Goal: Task Accomplishment & Management: Manage account settings

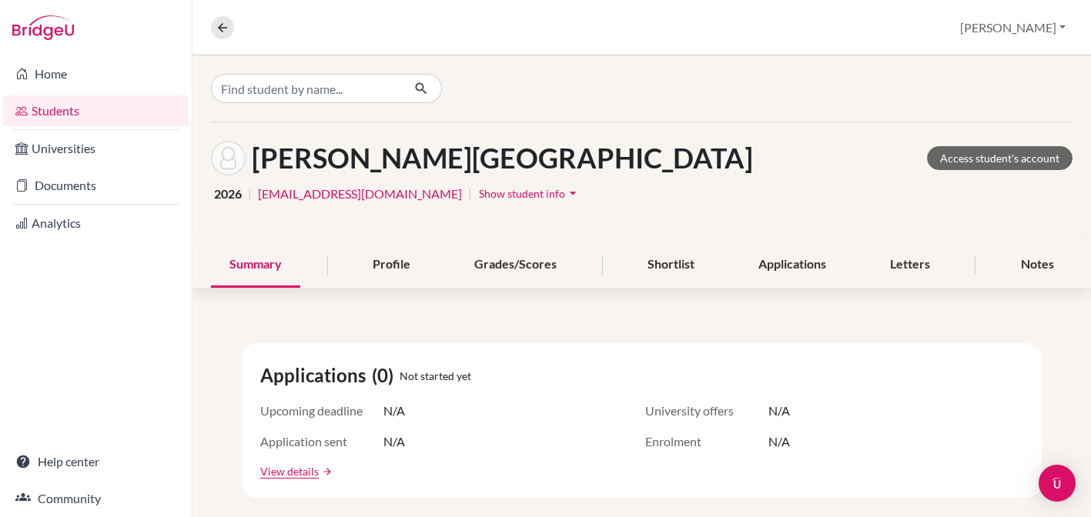
scroll to position [20, 0]
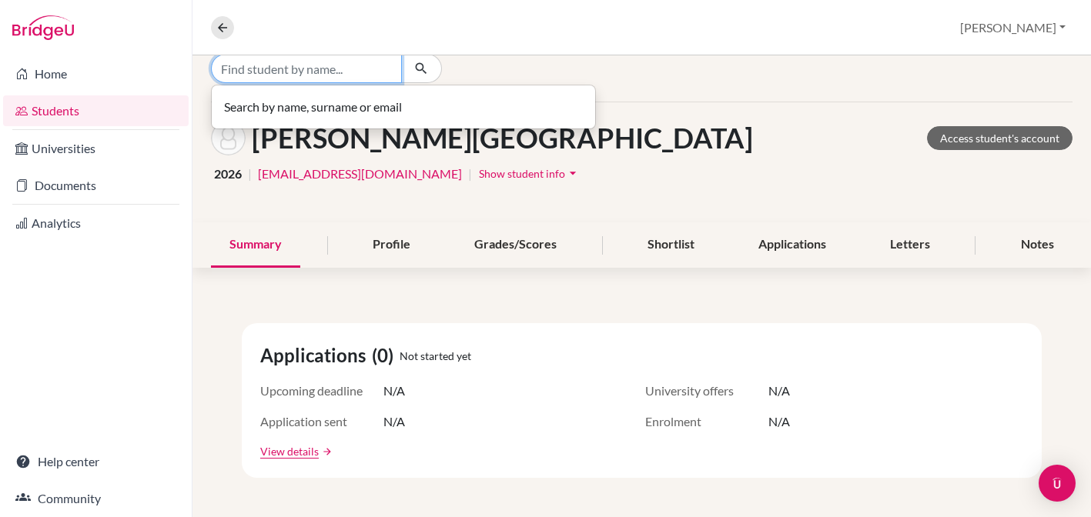
click at [292, 67] on input "Find student by name..." at bounding box center [306, 68] width 191 height 29
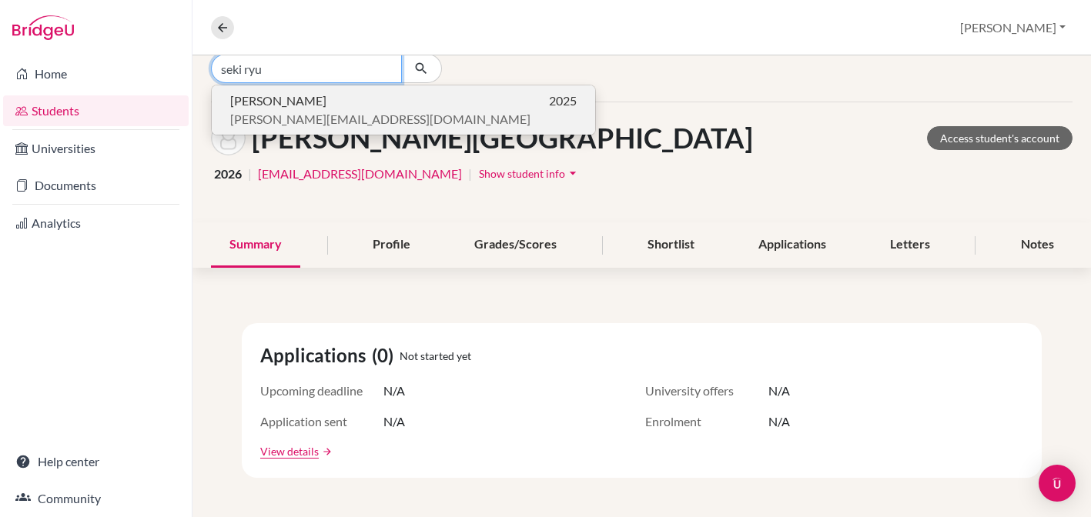
type input "seki ryu"
click at [267, 96] on span "[PERSON_NAME]" at bounding box center [278, 101] width 96 height 18
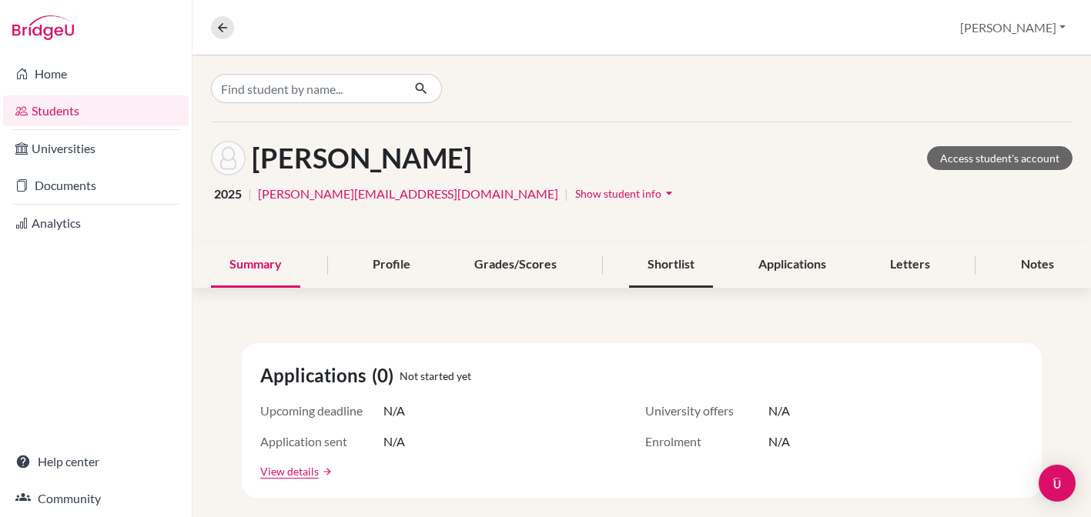
click at [678, 264] on div "Shortlist" at bounding box center [671, 264] width 84 height 45
